Goal: Information Seeking & Learning: Check status

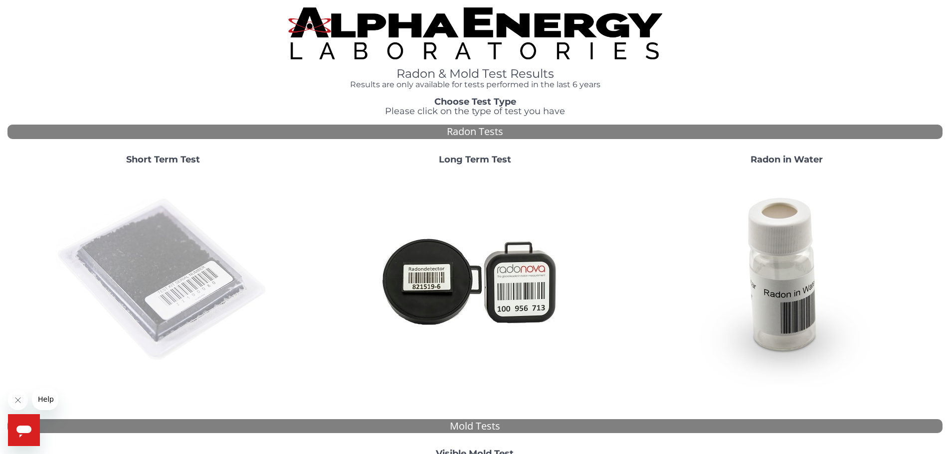
click at [136, 244] on img at bounding box center [163, 280] width 214 height 214
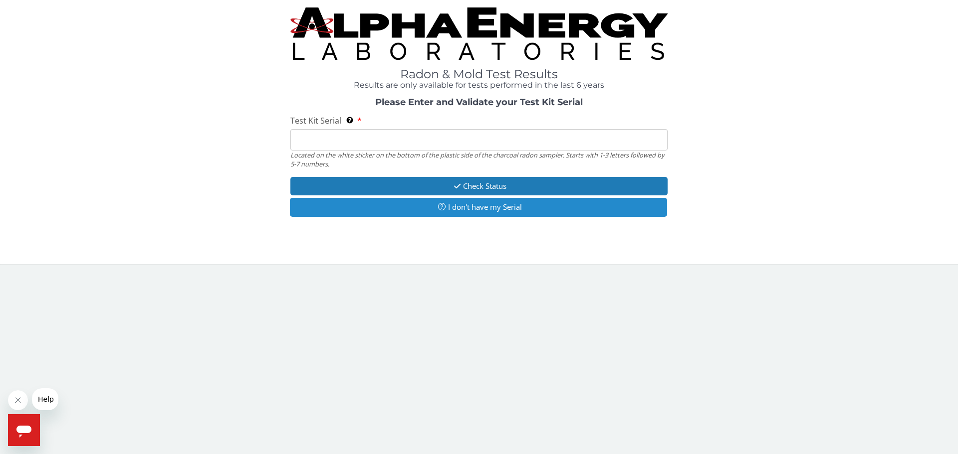
click at [440, 213] on button "I don't have my Serial" at bounding box center [478, 207] width 377 height 18
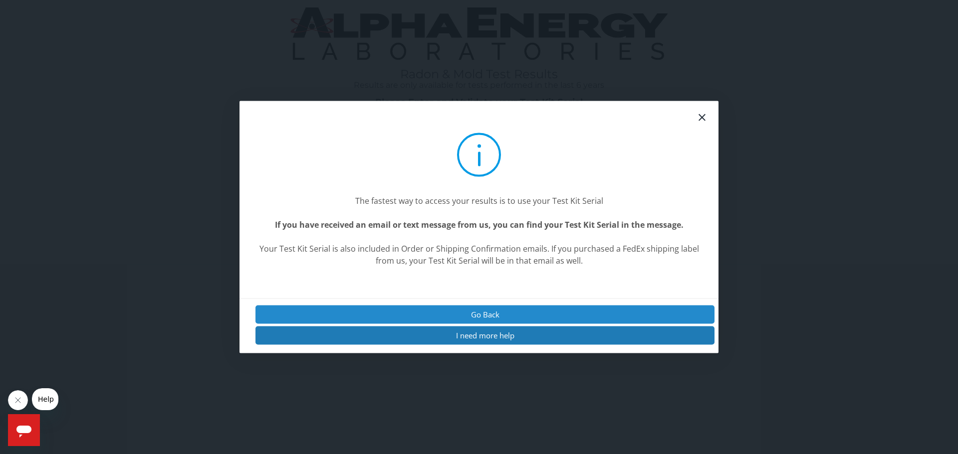
click at [469, 314] on button "Go Back" at bounding box center [484, 314] width 459 height 18
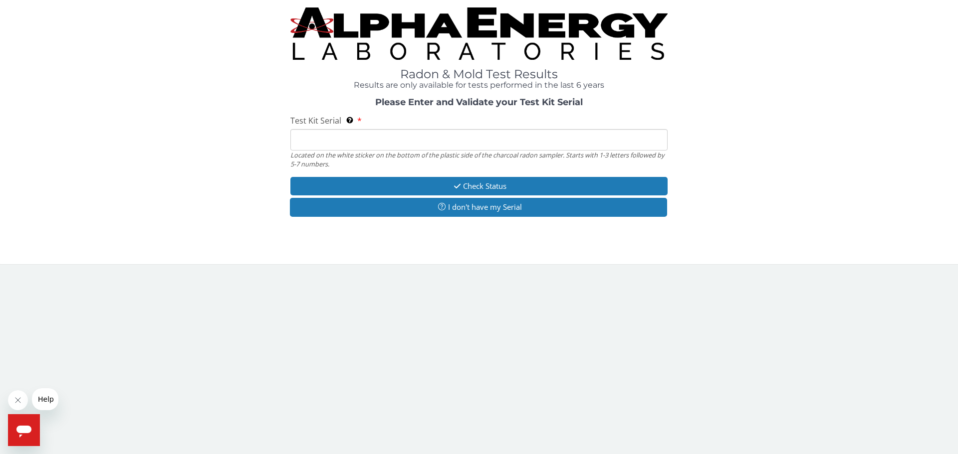
click at [413, 144] on input "Test Kit Serial Located on the white sticker on the bottom of the plastic side …" at bounding box center [478, 139] width 377 height 21
paste input "25-169622"
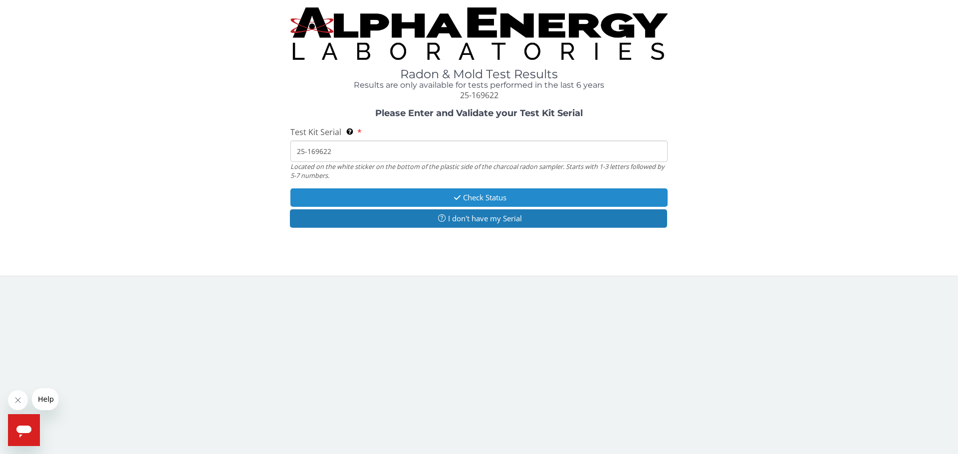
click at [429, 202] on button "Check Status" at bounding box center [478, 198] width 377 height 18
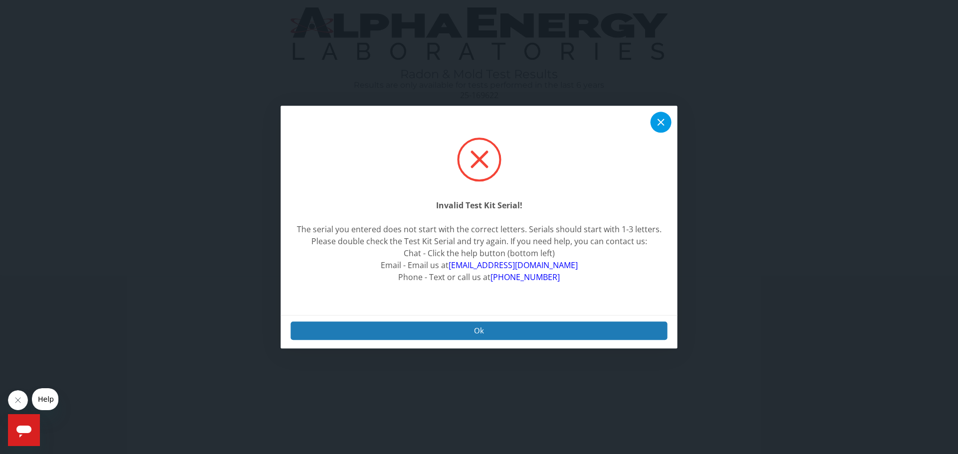
click at [660, 123] on icon at bounding box center [661, 122] width 12 height 12
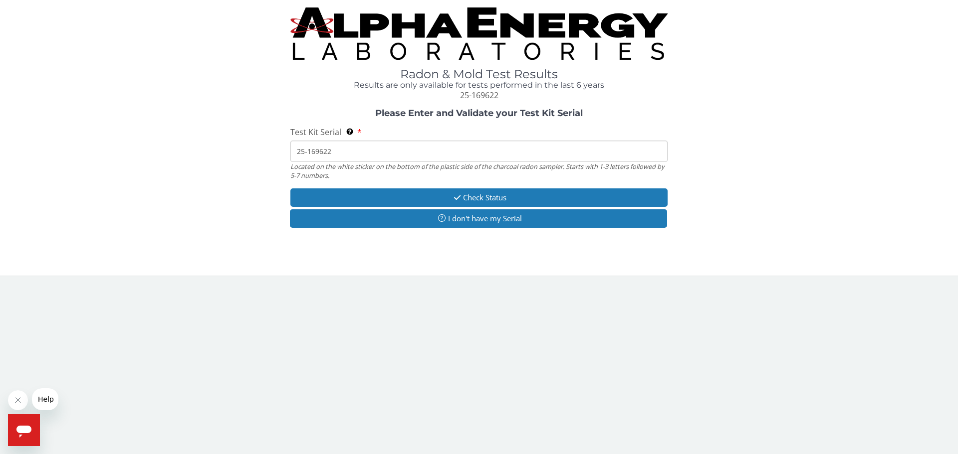
drag, startPoint x: 363, startPoint y: 153, endPoint x: 253, endPoint y: 150, distance: 109.8
click at [260, 152] on div "Please Enter and Validate your Test Kit Serial Test Kit Serial Located on the w…" at bounding box center [478, 170] width 943 height 122
paste input "FM105944"
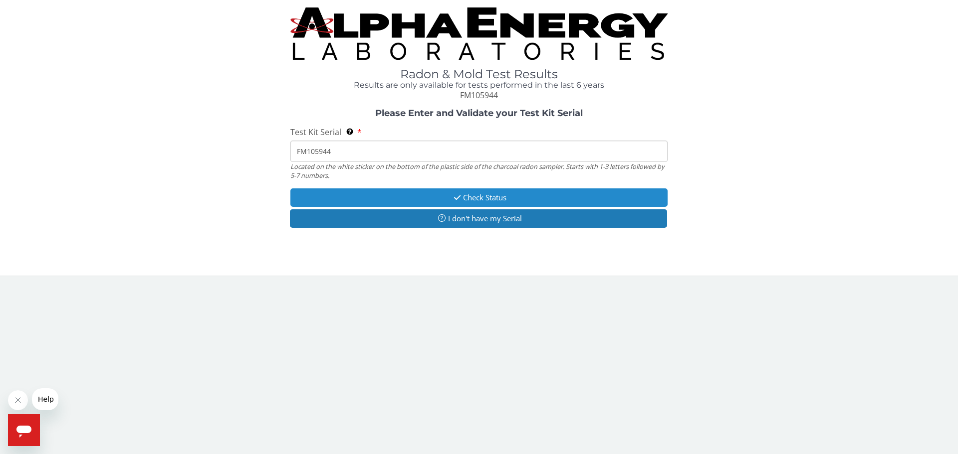
click at [470, 201] on button "Check Status" at bounding box center [478, 198] width 377 height 18
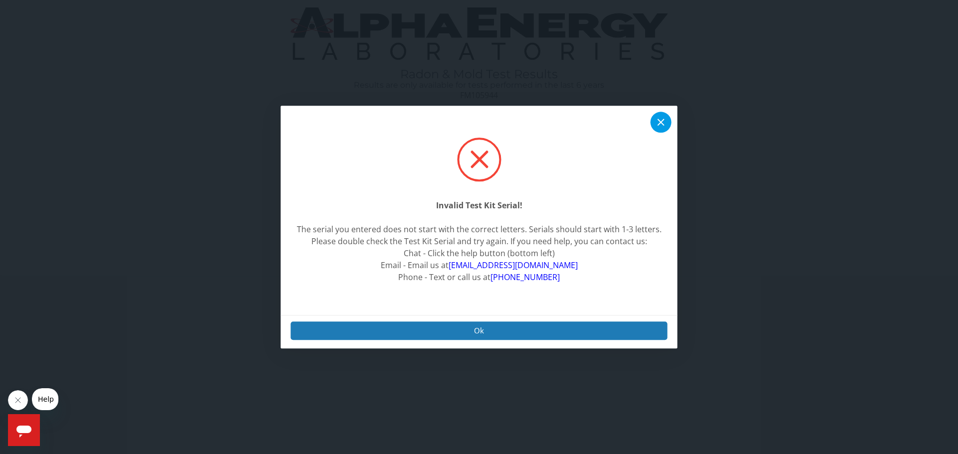
click at [655, 121] on icon at bounding box center [661, 122] width 12 height 12
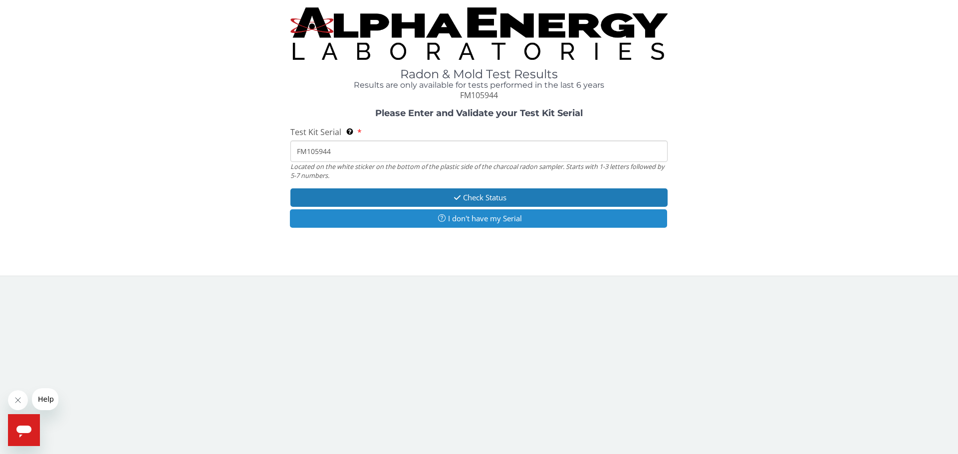
click at [485, 218] on button "I don't have my Serial" at bounding box center [478, 219] width 377 height 18
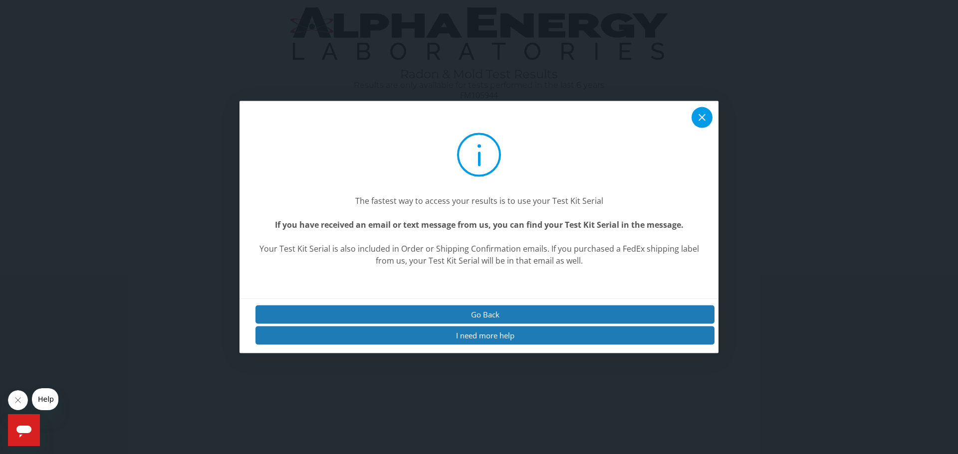
click at [695, 120] on div at bounding box center [701, 117] width 21 height 21
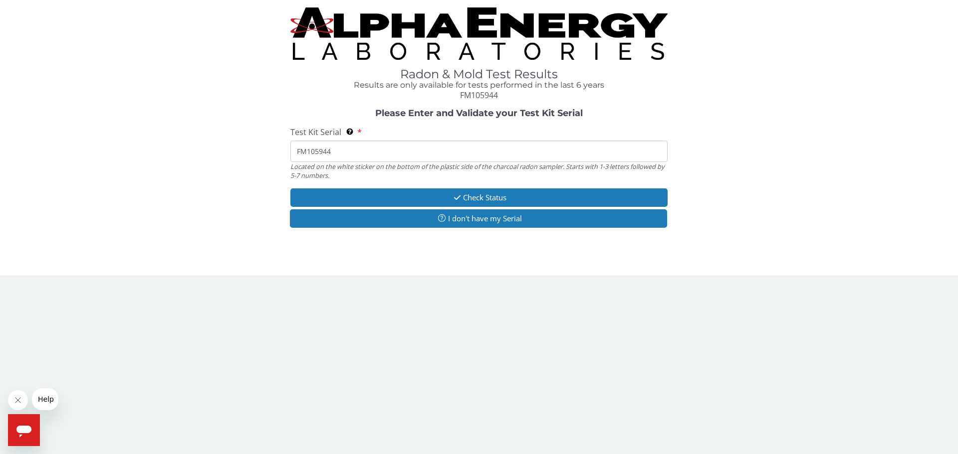
drag, startPoint x: 360, startPoint y: 153, endPoint x: 277, endPoint y: 152, distance: 82.3
click at [277, 152] on div "Please Enter and Validate your Test Kit Serial Test Kit Serial Located on the w…" at bounding box center [478, 170] width 943 height 122
paste input "AA737800"
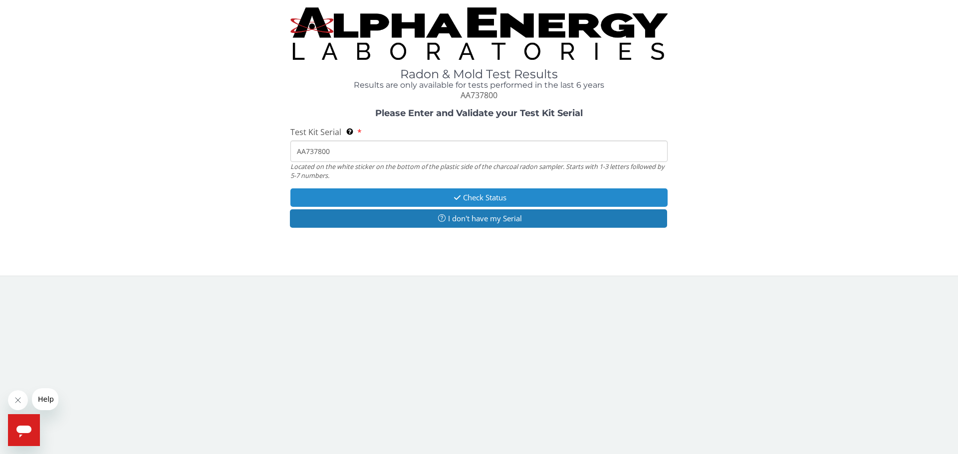
type input "AA737800"
click at [460, 193] on button "Check Status" at bounding box center [478, 198] width 377 height 18
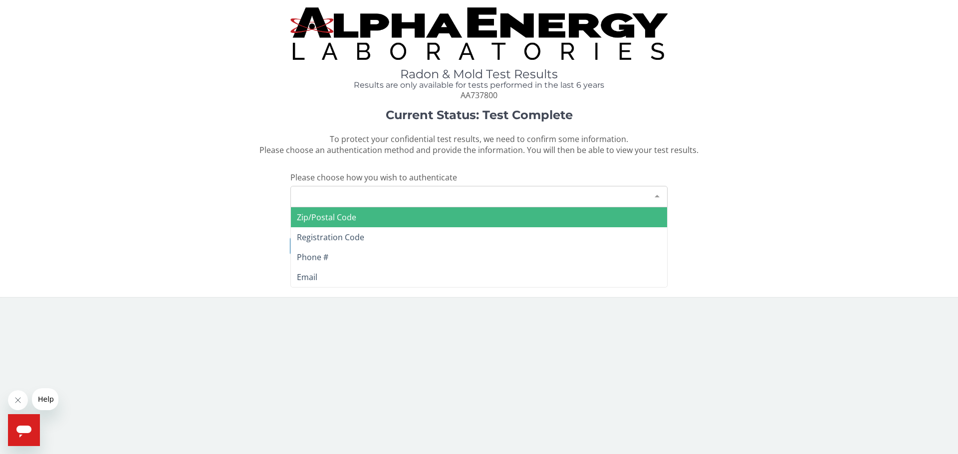
click at [402, 198] on div "Please make a selection" at bounding box center [478, 196] width 377 height 21
click at [399, 216] on span "Zip/Postal Code" at bounding box center [479, 218] width 376 height 20
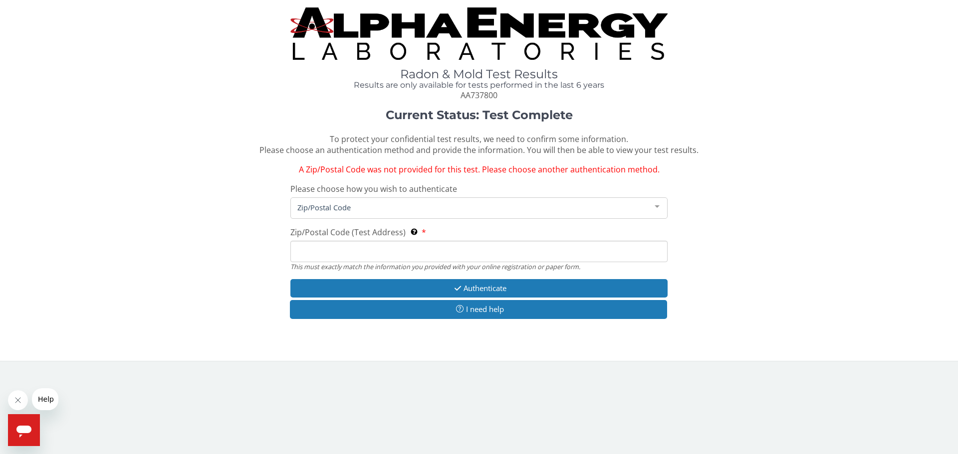
click at [365, 255] on input "Zip/Postal Code (Test Address) This must exactly match the information you prov…" at bounding box center [478, 251] width 377 height 21
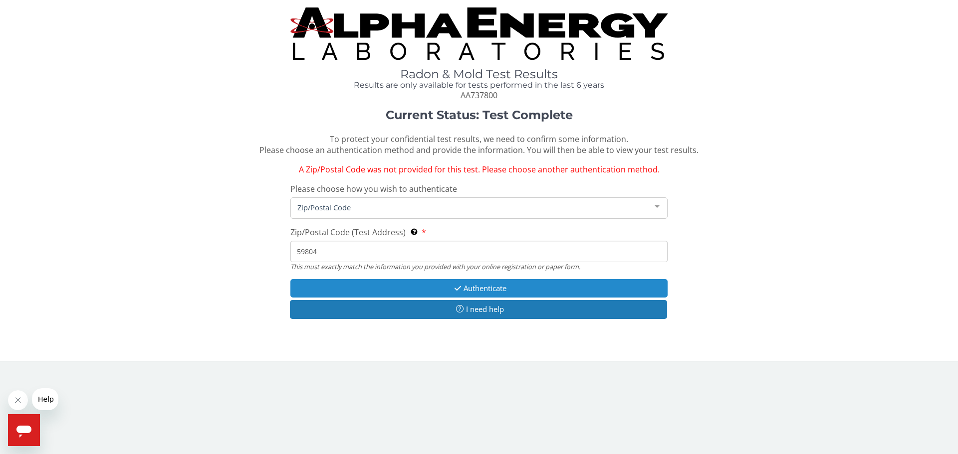
type input "59804"
click at [480, 288] on button "Authenticate" at bounding box center [478, 288] width 377 height 18
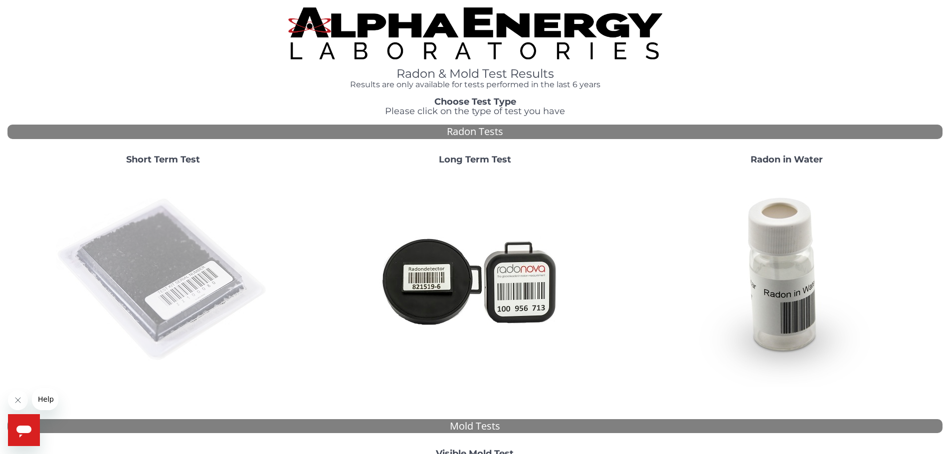
click at [182, 243] on img at bounding box center [163, 280] width 214 height 214
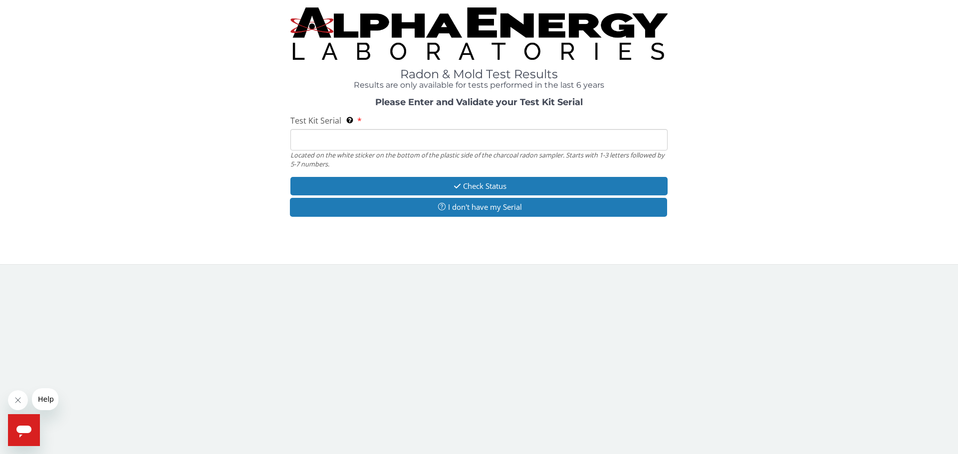
click at [307, 148] on input "Test Kit Serial Located on the white sticker on the bottom of the plastic side …" at bounding box center [478, 139] width 377 height 21
type input "AA737800"
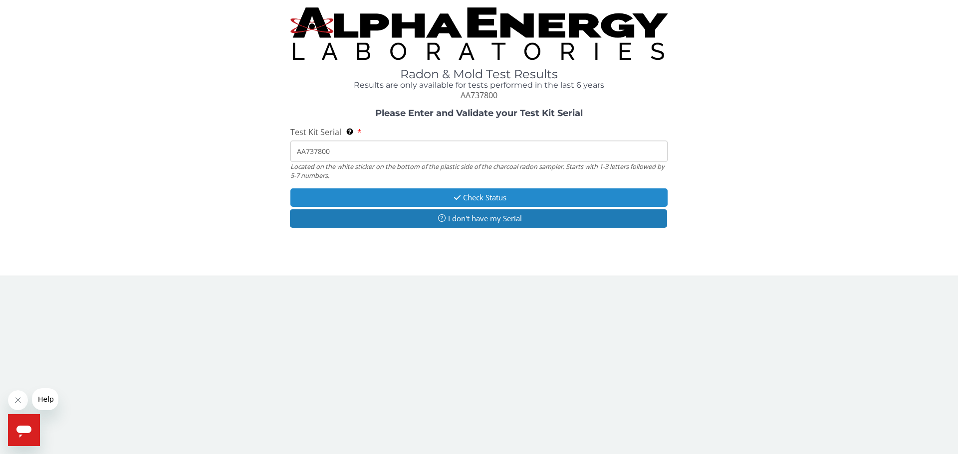
click at [469, 194] on button "Check Status" at bounding box center [478, 198] width 377 height 18
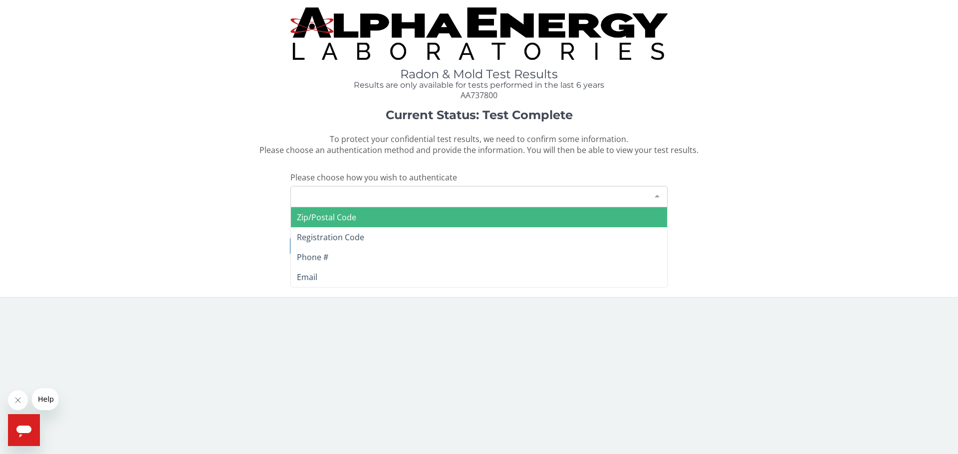
click at [433, 195] on div "Please make a selection" at bounding box center [478, 196] width 377 height 21
click at [421, 213] on span "Zip/Postal Code" at bounding box center [479, 218] width 376 height 20
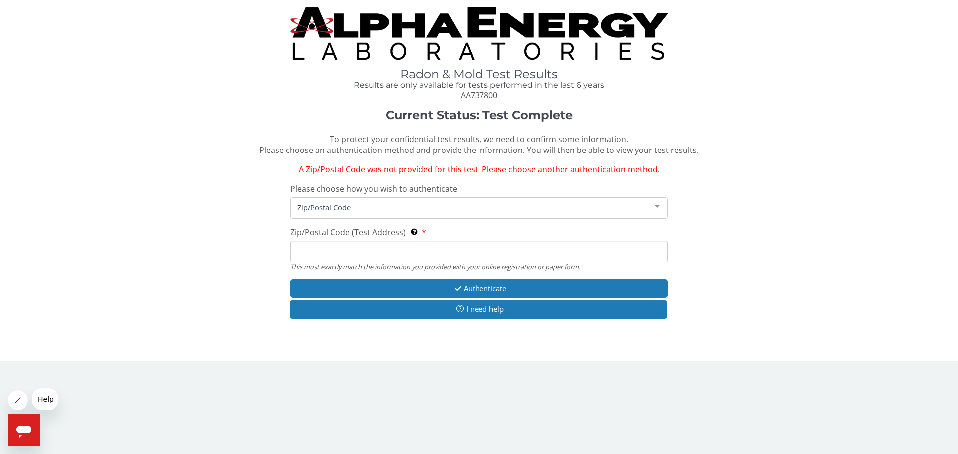
click at [365, 254] on input "Zip/Postal Code (Test Address) This must exactly match the information you prov…" at bounding box center [478, 251] width 377 height 21
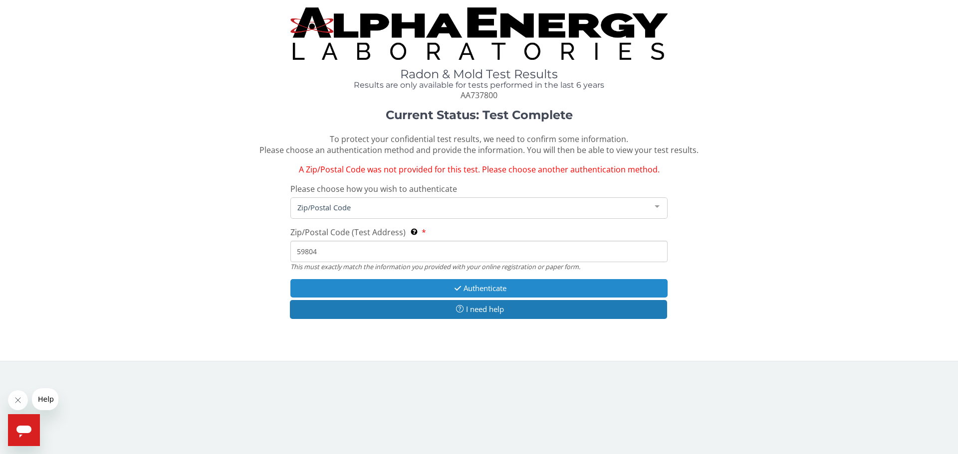
type input "59804"
click at [521, 287] on button "Authenticate" at bounding box center [478, 288] width 377 height 18
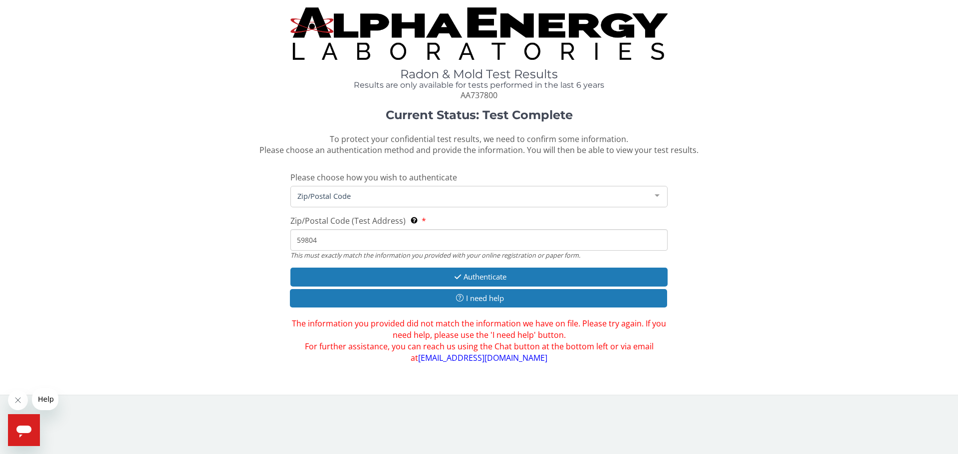
drag, startPoint x: 326, startPoint y: 240, endPoint x: 263, endPoint y: 236, distance: 63.5
click at [263, 236] on div "Current Status: Test Complete To protect your confidential test results, we nee…" at bounding box center [478, 236] width 943 height 255
click at [376, 197] on span "Zip/Postal Code" at bounding box center [471, 196] width 352 height 11
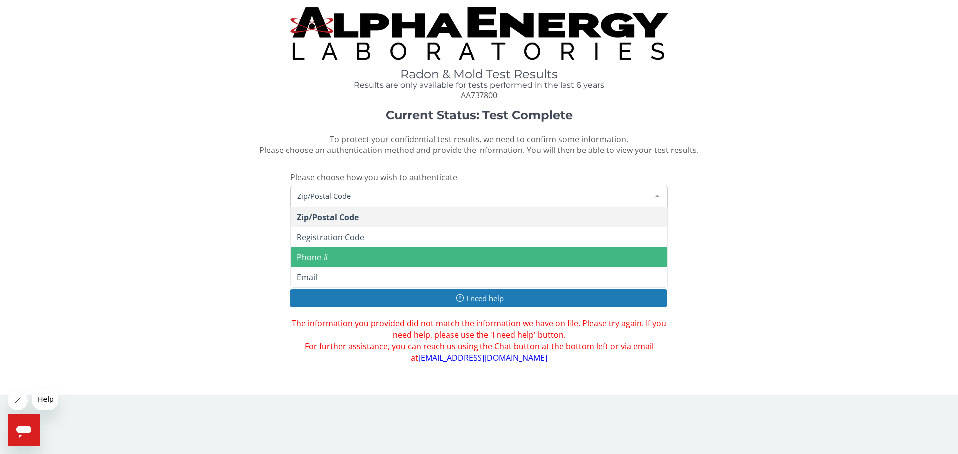
click at [371, 264] on span "Phone #" at bounding box center [479, 257] width 376 height 20
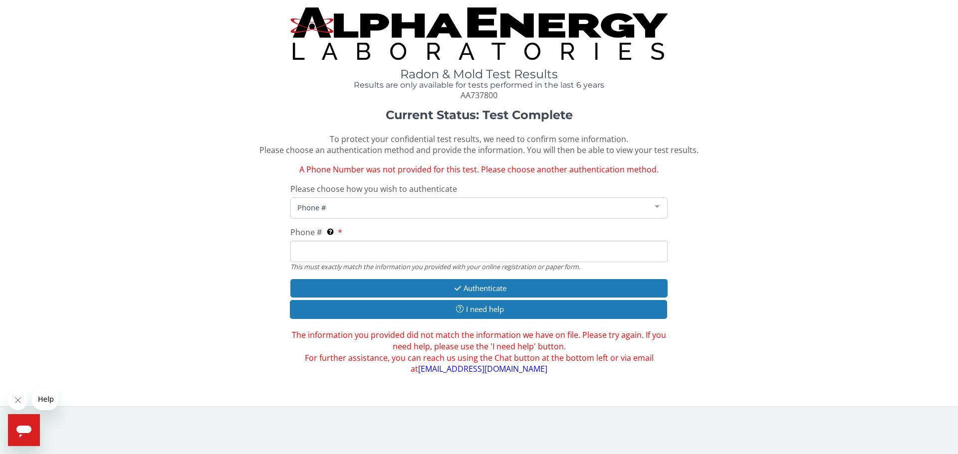
click at [325, 249] on input "Phone # This must exactly match the information you provided with your online r…" at bounding box center [478, 251] width 377 height 21
drag, startPoint x: 354, startPoint y: 249, endPoint x: 265, endPoint y: 235, distance: 90.0
click at [269, 246] on div "Current Status: Test Complete To protect your confidential test results, we nee…" at bounding box center [478, 242] width 943 height 266
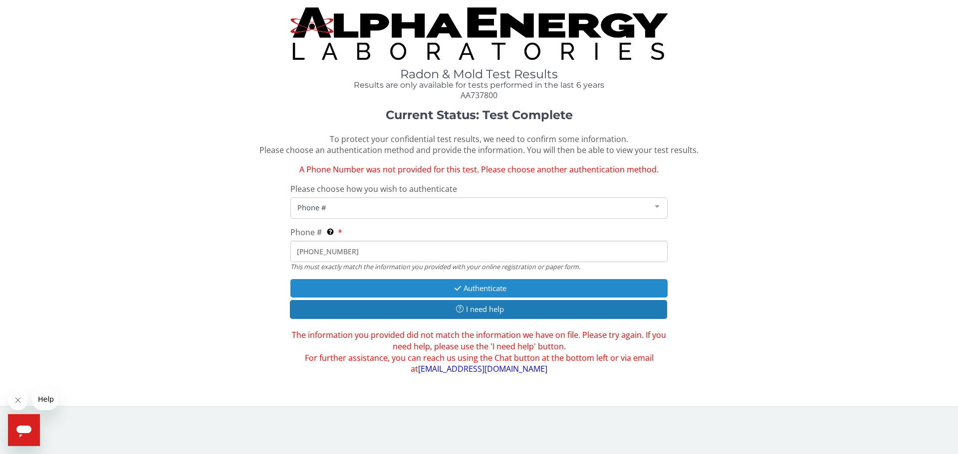
type input "[PHONE_NUMBER]"
click at [490, 287] on button "Authenticate" at bounding box center [478, 288] width 377 height 18
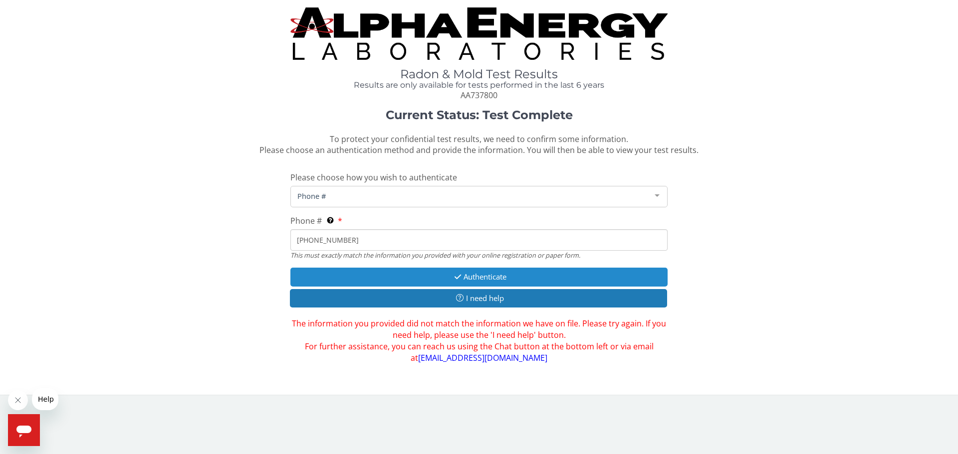
click at [488, 276] on button "Authenticate" at bounding box center [478, 277] width 377 height 18
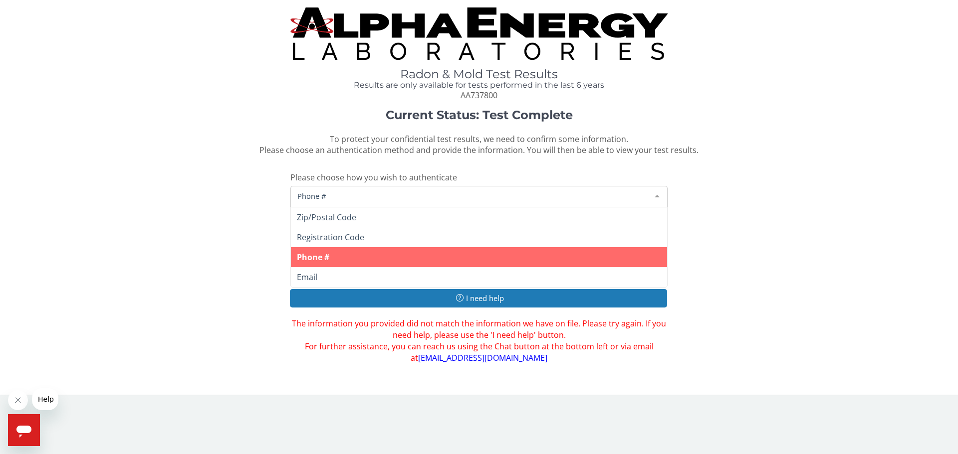
click at [345, 196] on span "Phone #" at bounding box center [471, 196] width 352 height 11
click at [338, 253] on span "Phone #" at bounding box center [479, 257] width 376 height 20
click at [344, 197] on span "Phone #" at bounding box center [471, 196] width 352 height 11
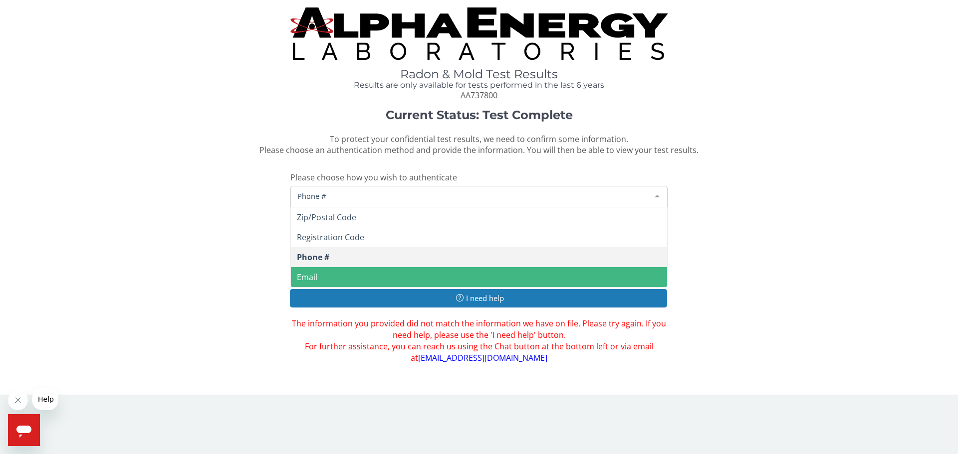
click at [336, 276] on span "Email" at bounding box center [479, 277] width 376 height 20
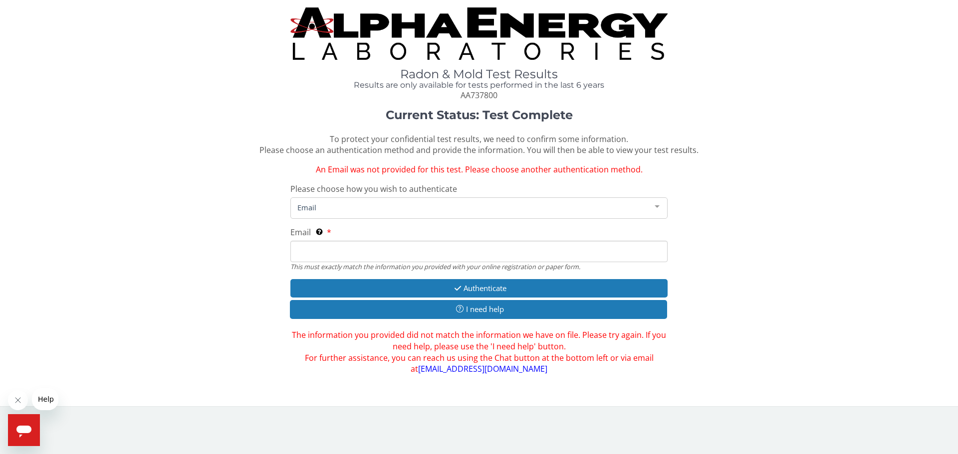
click at [336, 249] on input "Email This must exactly match the information you provided with your online reg…" at bounding box center [478, 251] width 377 height 21
type input "[EMAIL_ADDRESS][DOMAIN_NAME]"
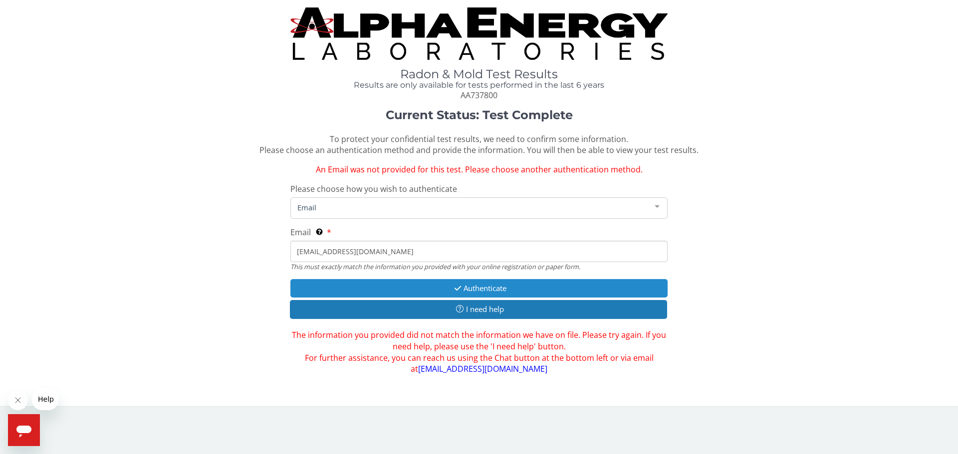
click at [396, 289] on button "Authenticate" at bounding box center [478, 288] width 377 height 18
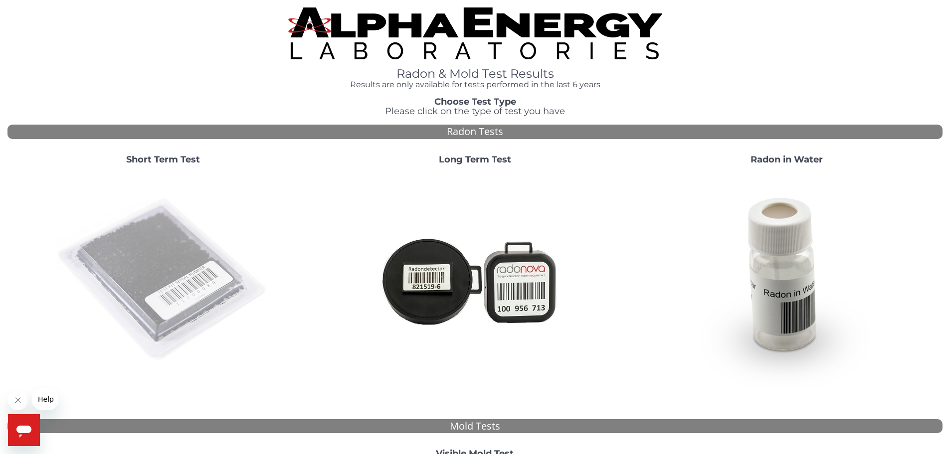
click at [181, 304] on img at bounding box center [163, 280] width 214 height 214
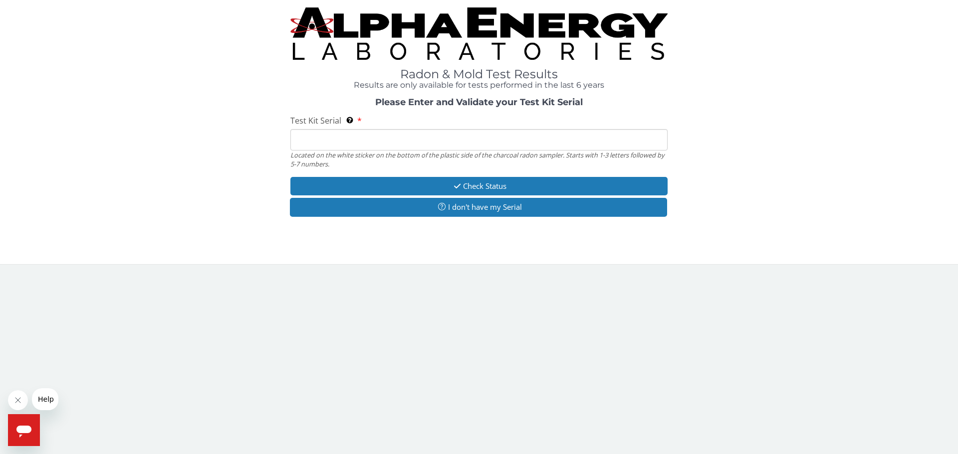
click at [357, 139] on input "Test Kit Serial Located on the white sticker on the bottom of the plastic side …" at bounding box center [478, 139] width 377 height 21
type input "AA737800"
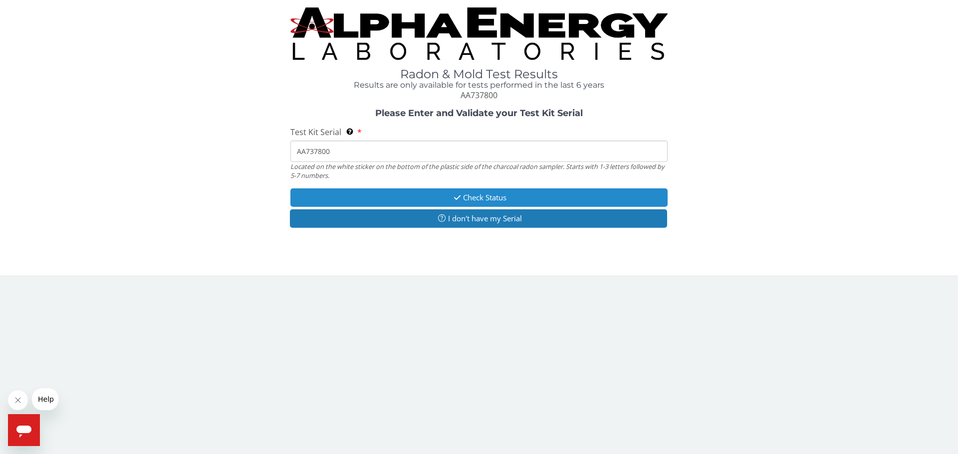
click at [456, 199] on icon "button" at bounding box center [456, 197] width 11 height 7
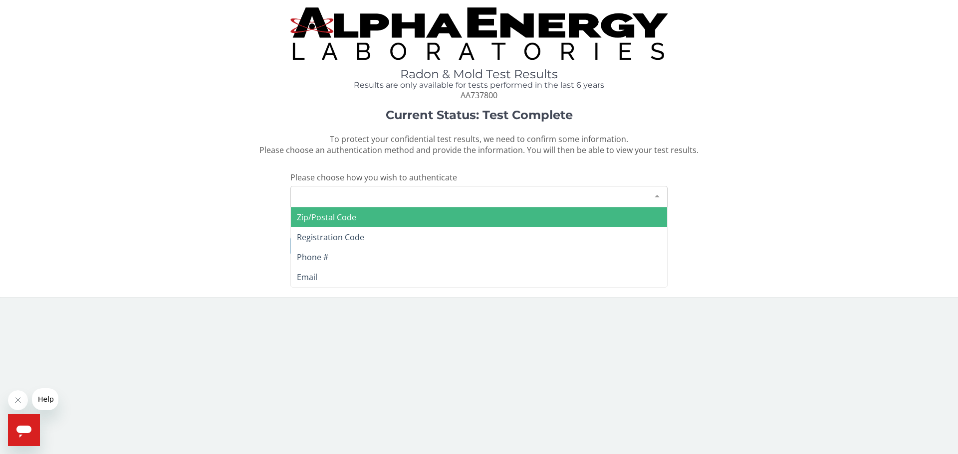
click at [422, 197] on div "Please make a selection" at bounding box center [478, 196] width 377 height 21
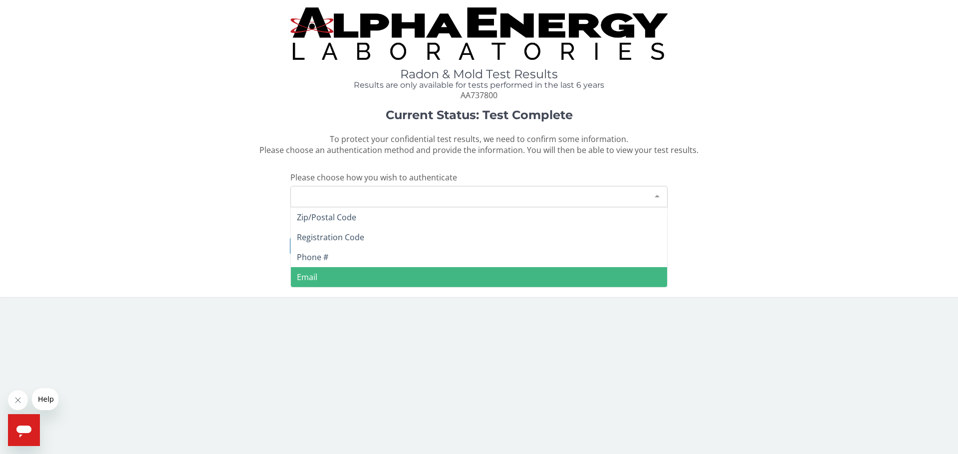
click at [406, 274] on span "Email" at bounding box center [479, 277] width 376 height 20
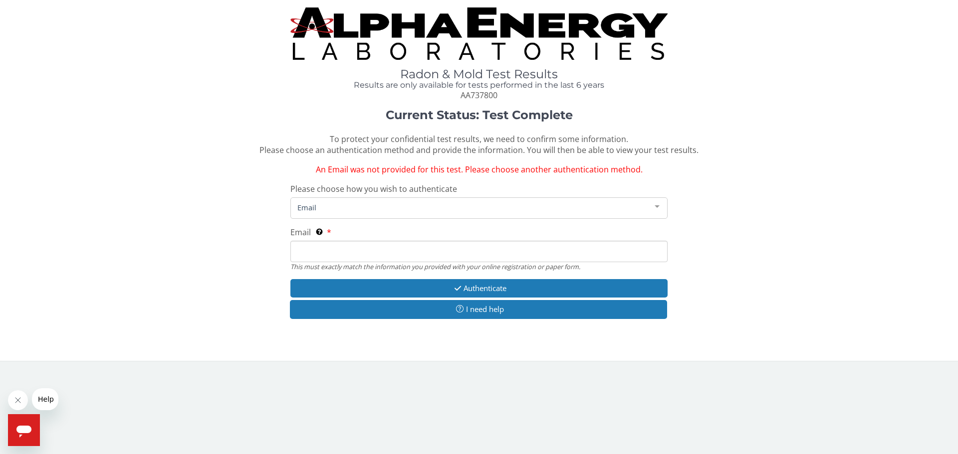
click at [368, 247] on input "Email This must exactly match the information you provided with your online reg…" at bounding box center [478, 251] width 377 height 21
type input "[EMAIL_ADDRESS][DOMAIN_NAME]"
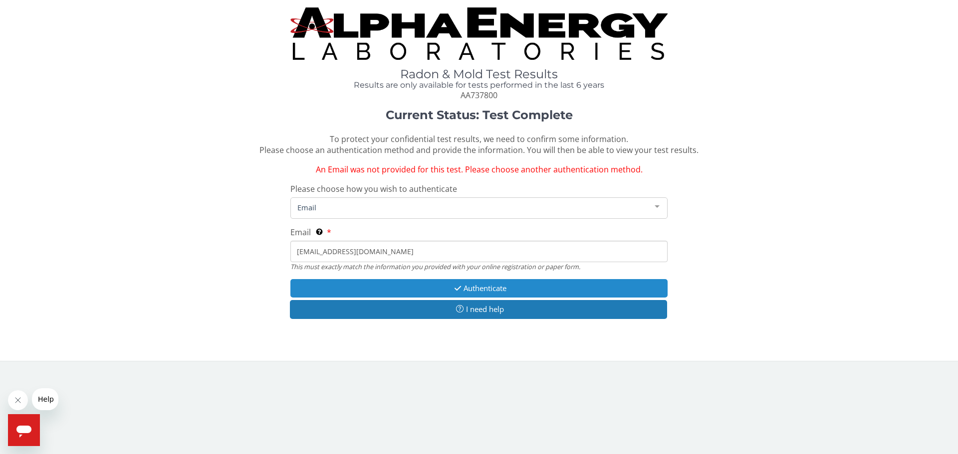
click at [447, 289] on button "Authenticate" at bounding box center [478, 288] width 377 height 18
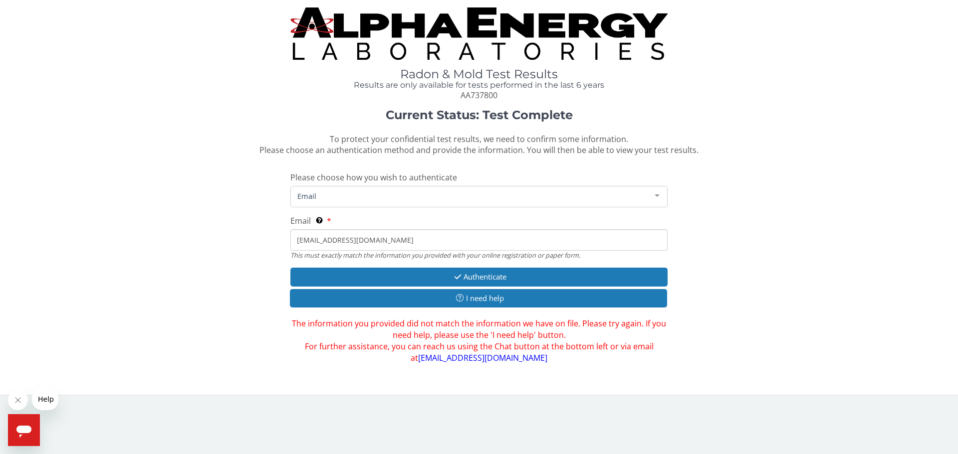
click at [494, 355] on link "[EMAIL_ADDRESS][DOMAIN_NAME]" at bounding box center [482, 358] width 129 height 11
